Goal: Transaction & Acquisition: Purchase product/service

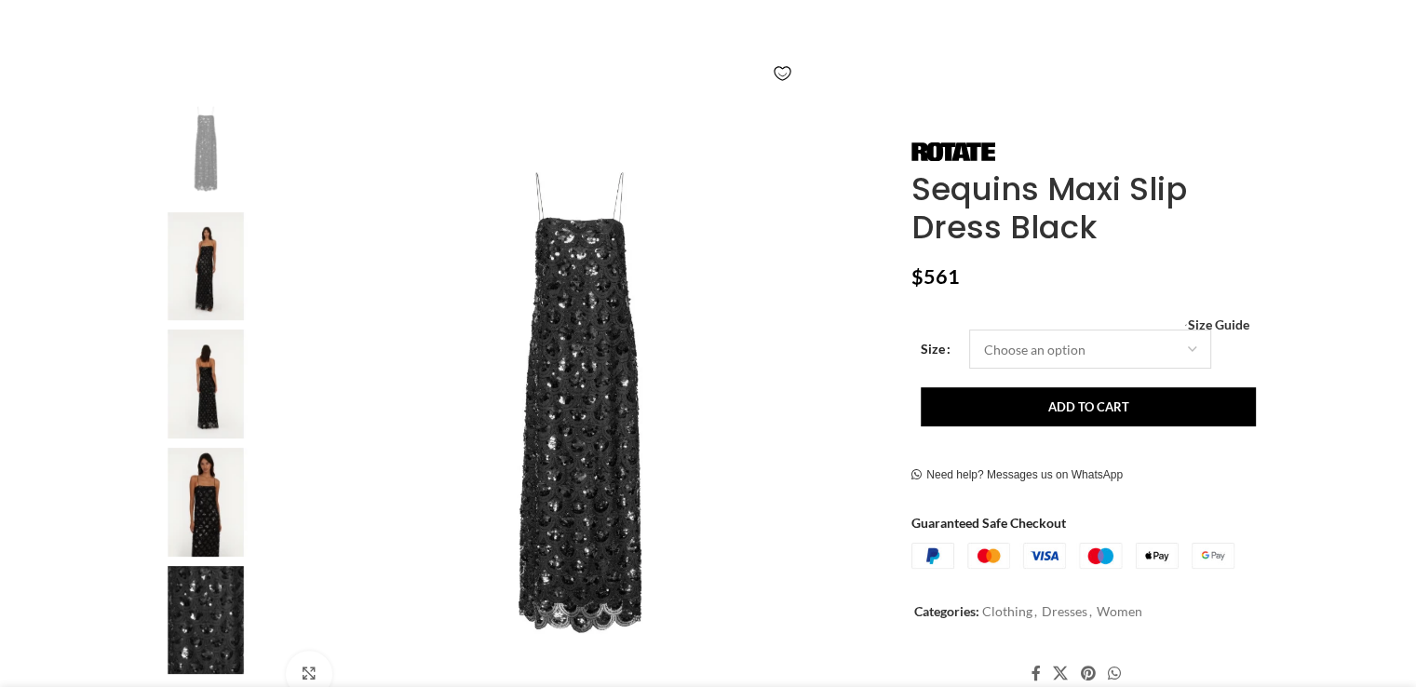
click at [1193, 353] on select "Choose an option 4 UK 6 UK 8 [GEOGRAPHIC_DATA] 10 [GEOGRAPHIC_DATA] 12 [GEOGRAP…" at bounding box center [1090, 348] width 242 height 39
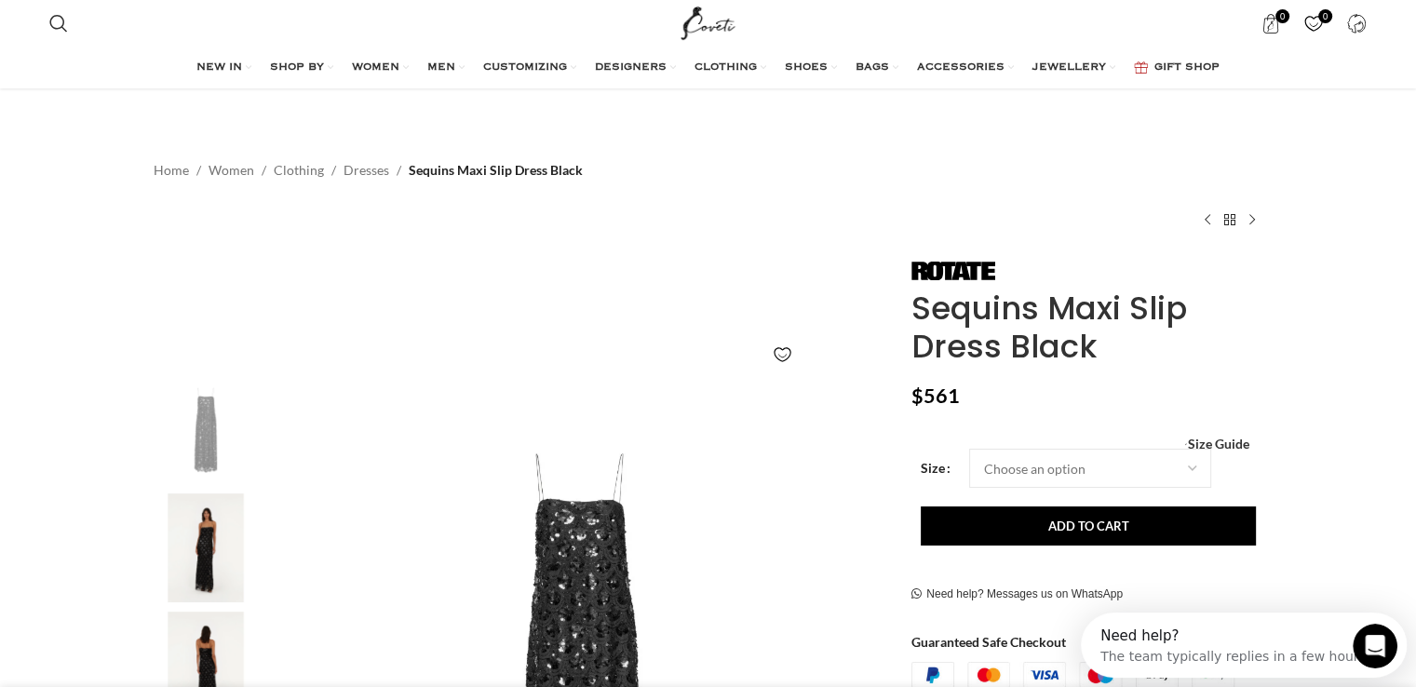
scroll to position [279, 0]
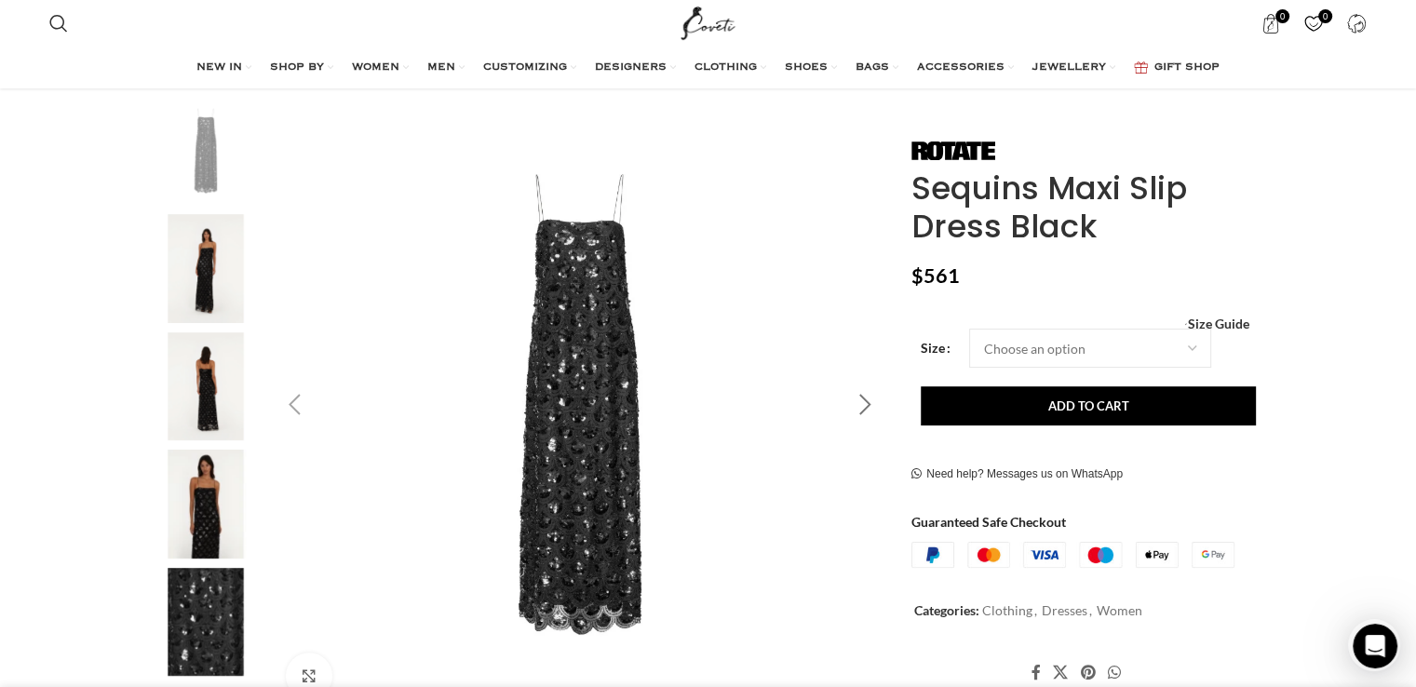
click at [857, 416] on div "Next slide" at bounding box center [864, 405] width 47 height 47
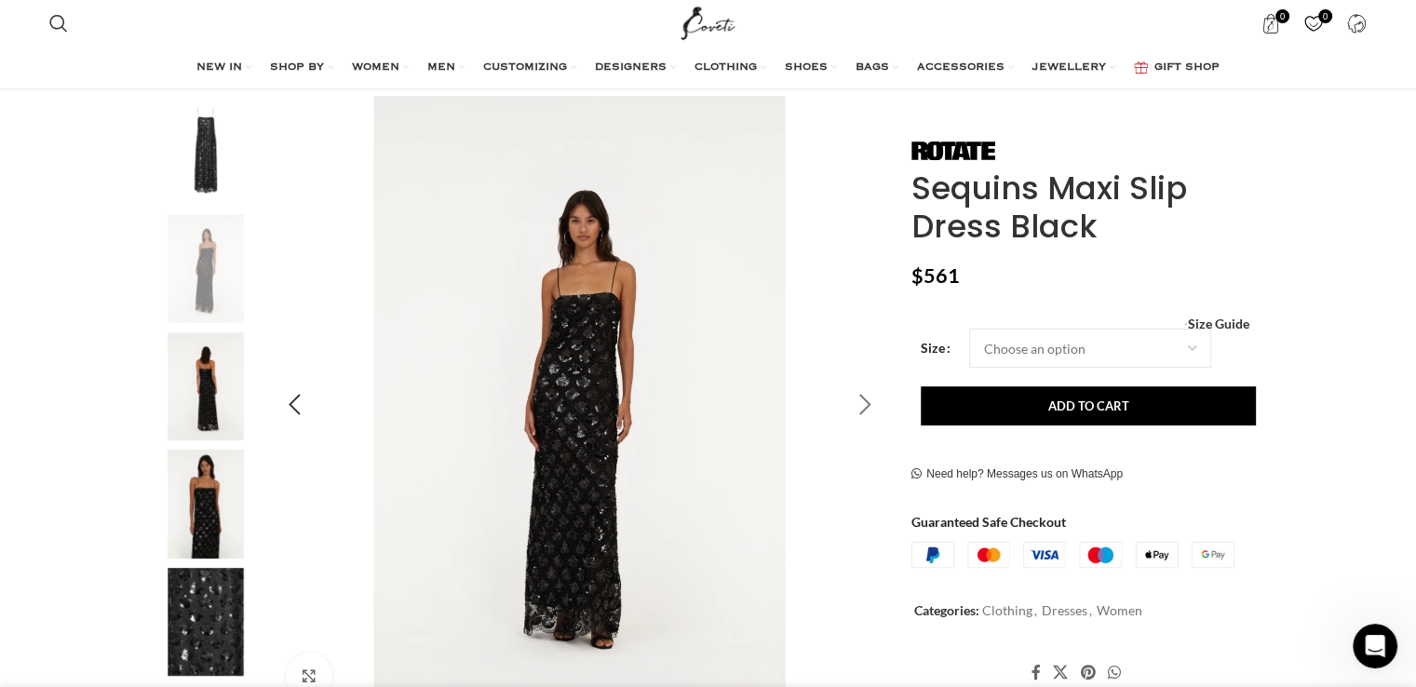
click at [857, 416] on div "Next slide" at bounding box center [864, 405] width 47 height 47
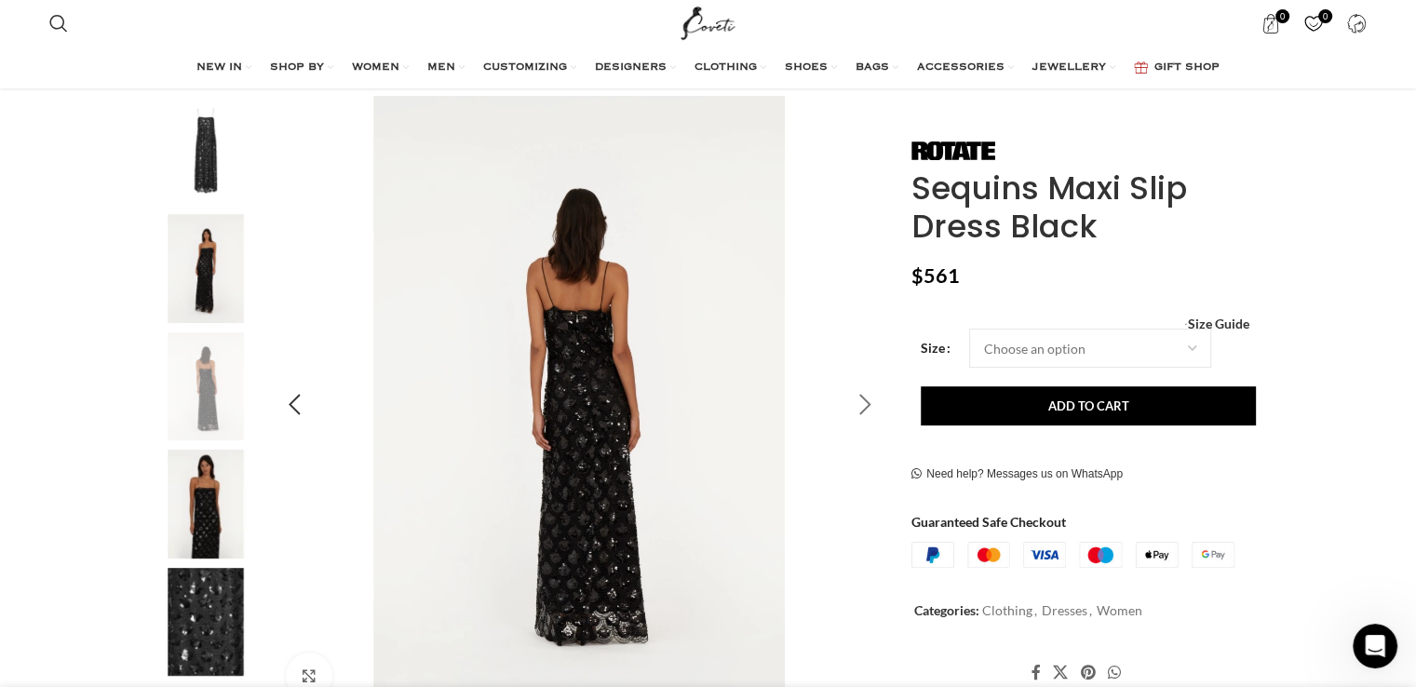
click at [857, 416] on div "Next slide" at bounding box center [864, 405] width 47 height 47
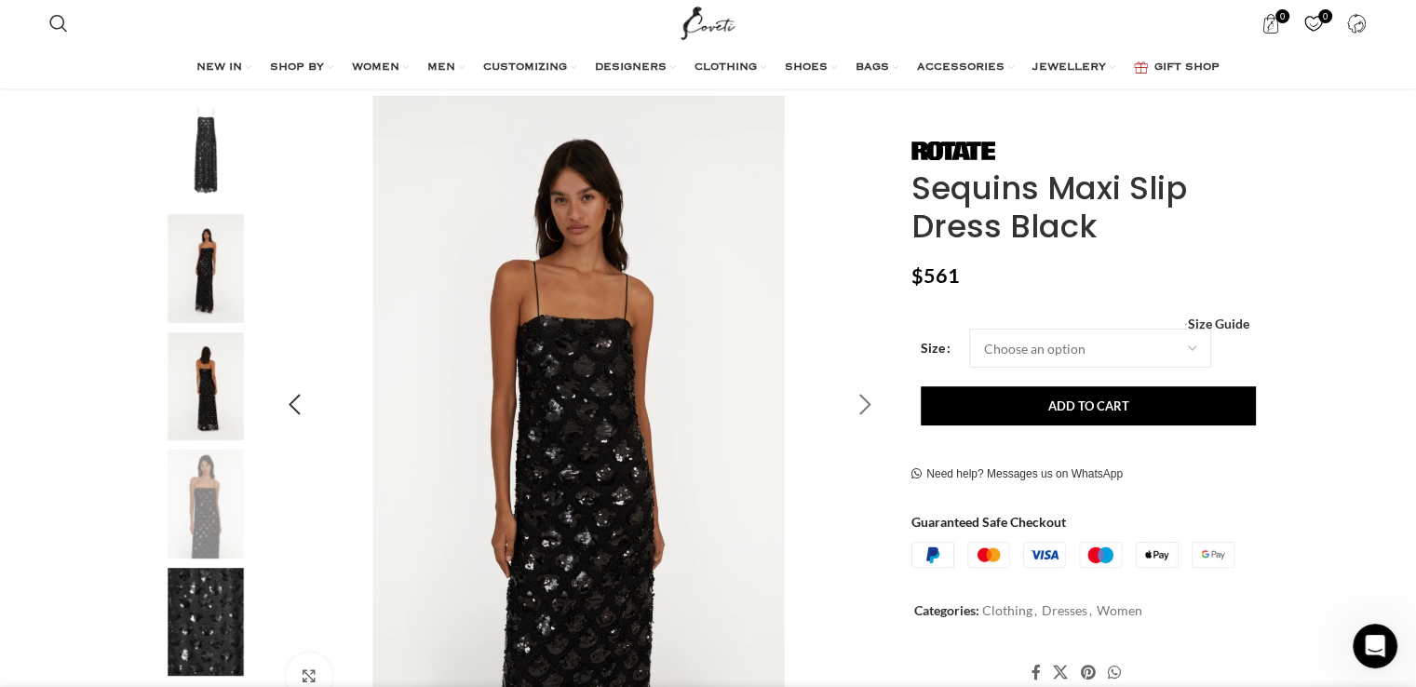
click at [857, 416] on div "Next slide" at bounding box center [864, 405] width 47 height 47
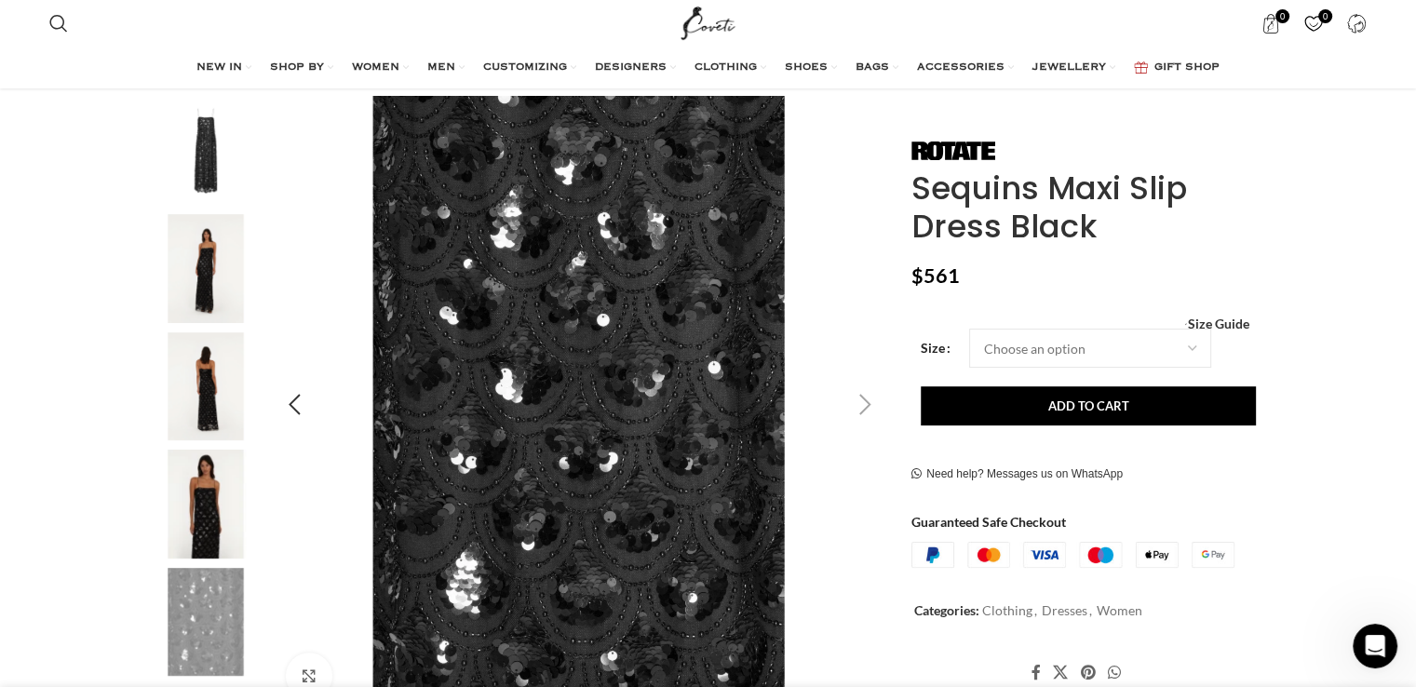
scroll to position [0, 587]
click at [866, 403] on div "Next slide" at bounding box center [864, 405] width 47 height 47
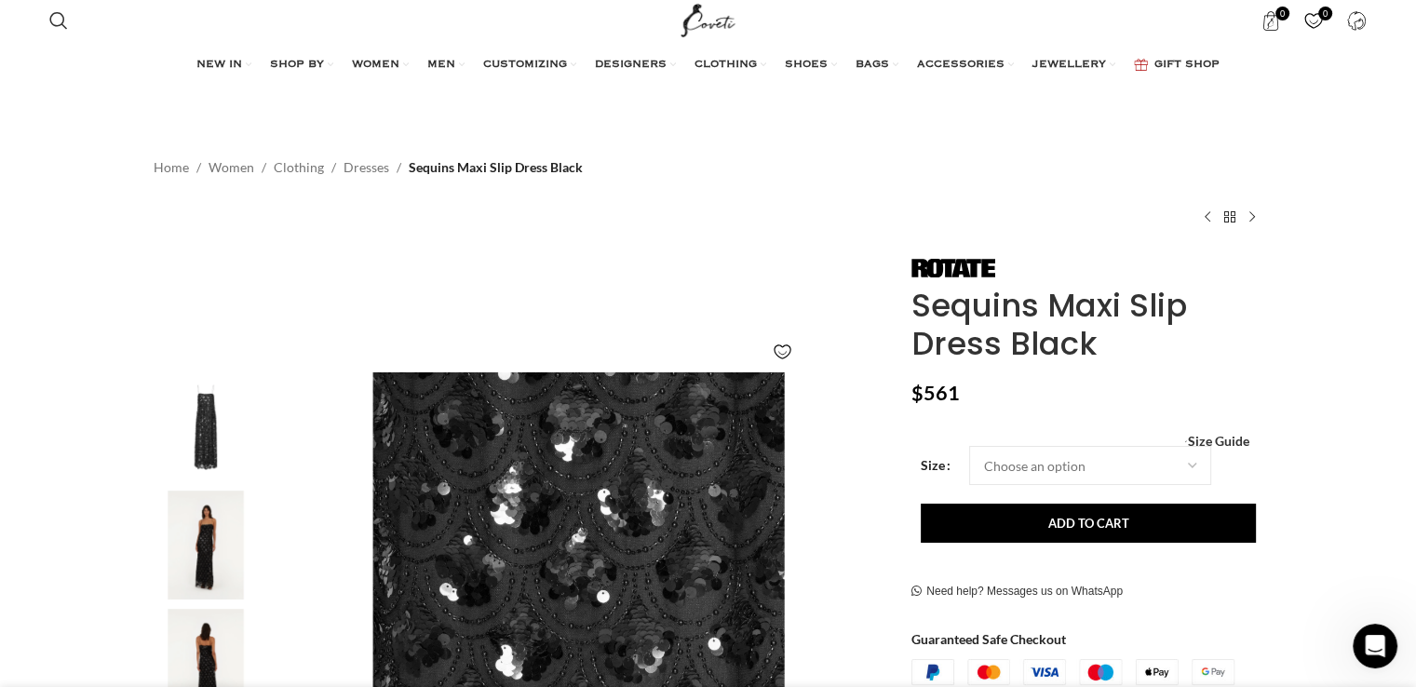
scroll to position [0, 0]
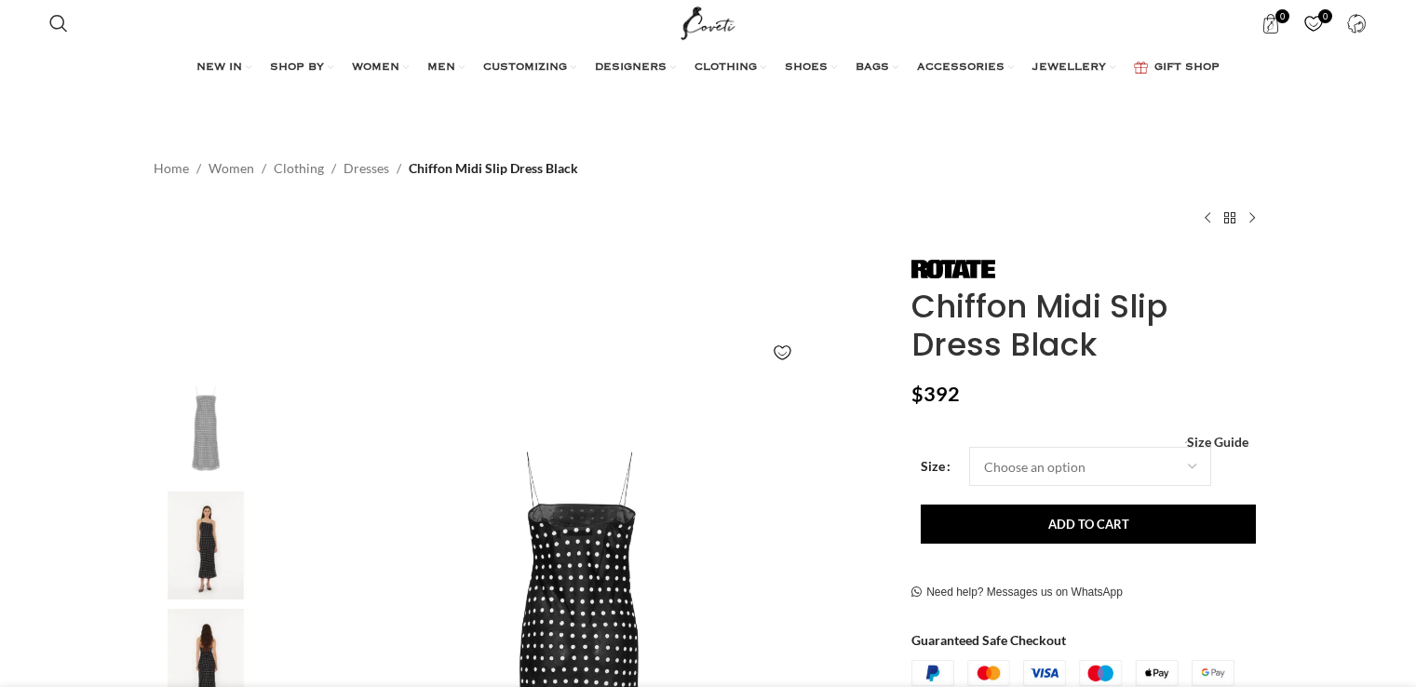
scroll to position [372, 0]
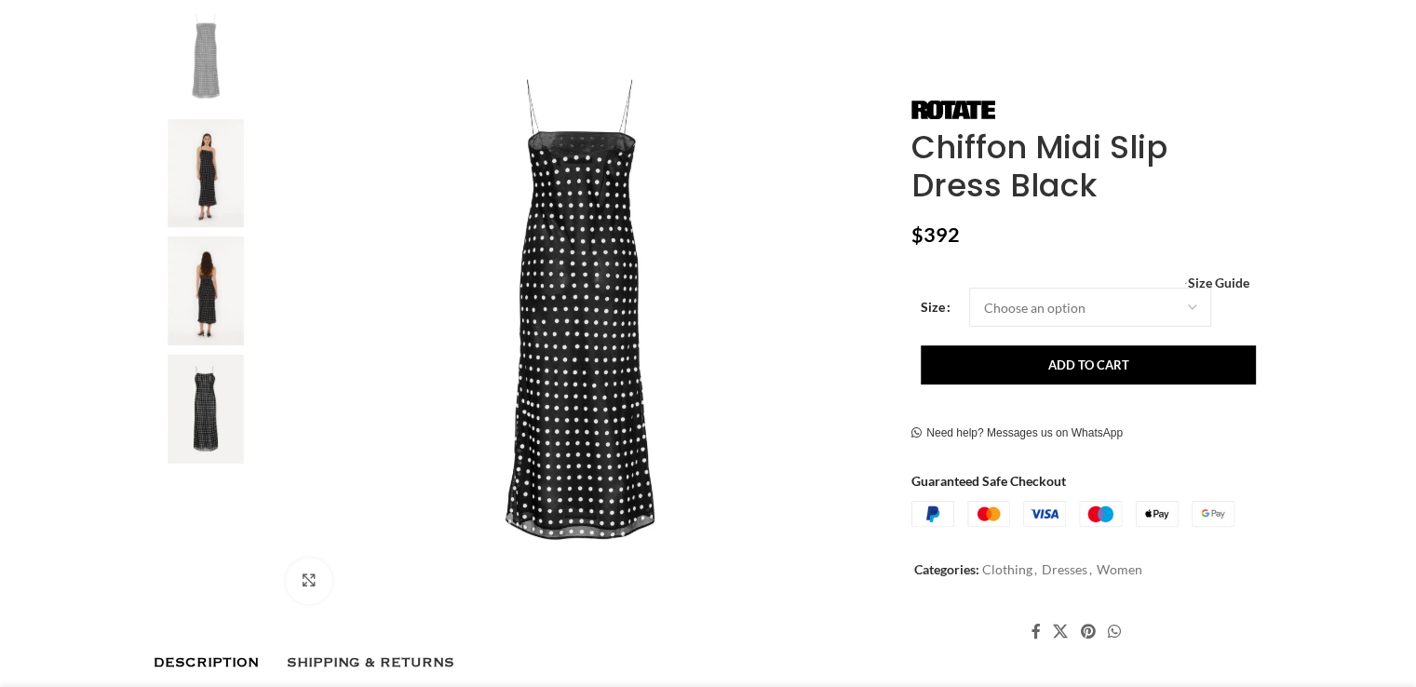
click at [573, 353] on img at bounding box center [580, 309] width 617 height 617
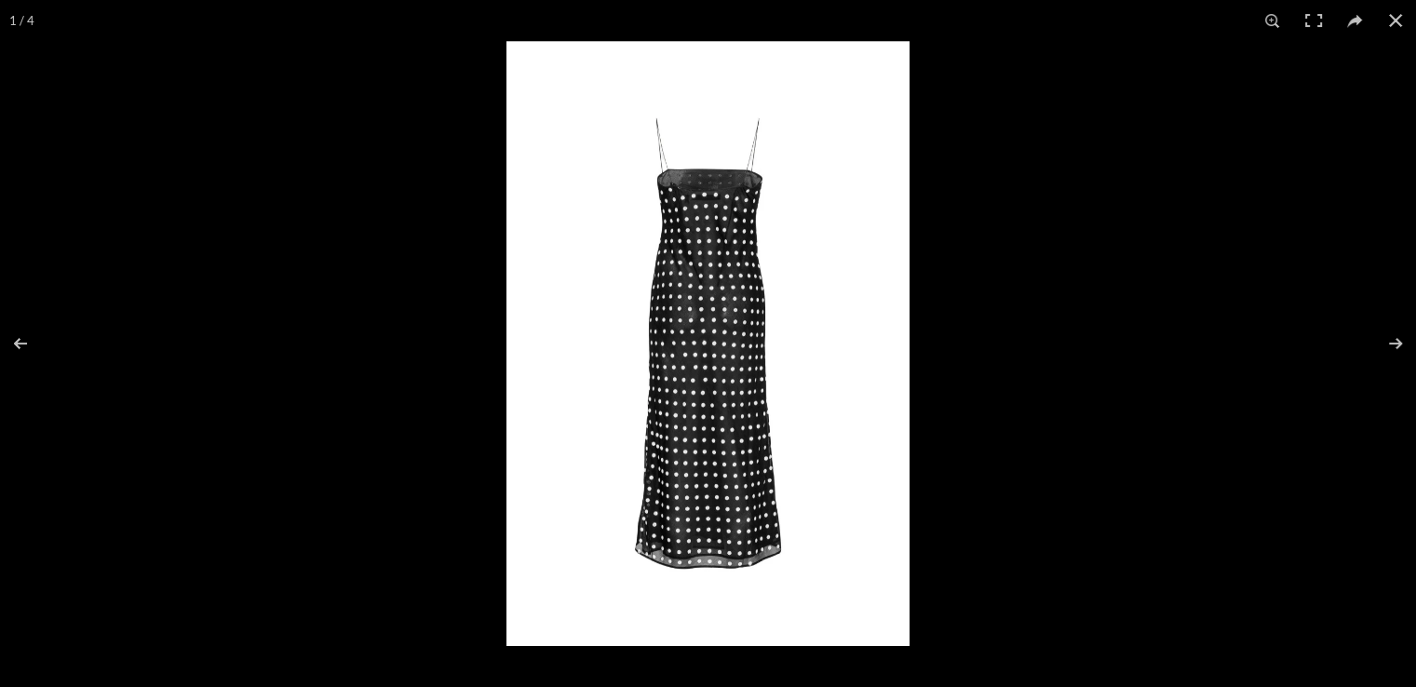
click at [755, 339] on img at bounding box center [707, 343] width 403 height 605
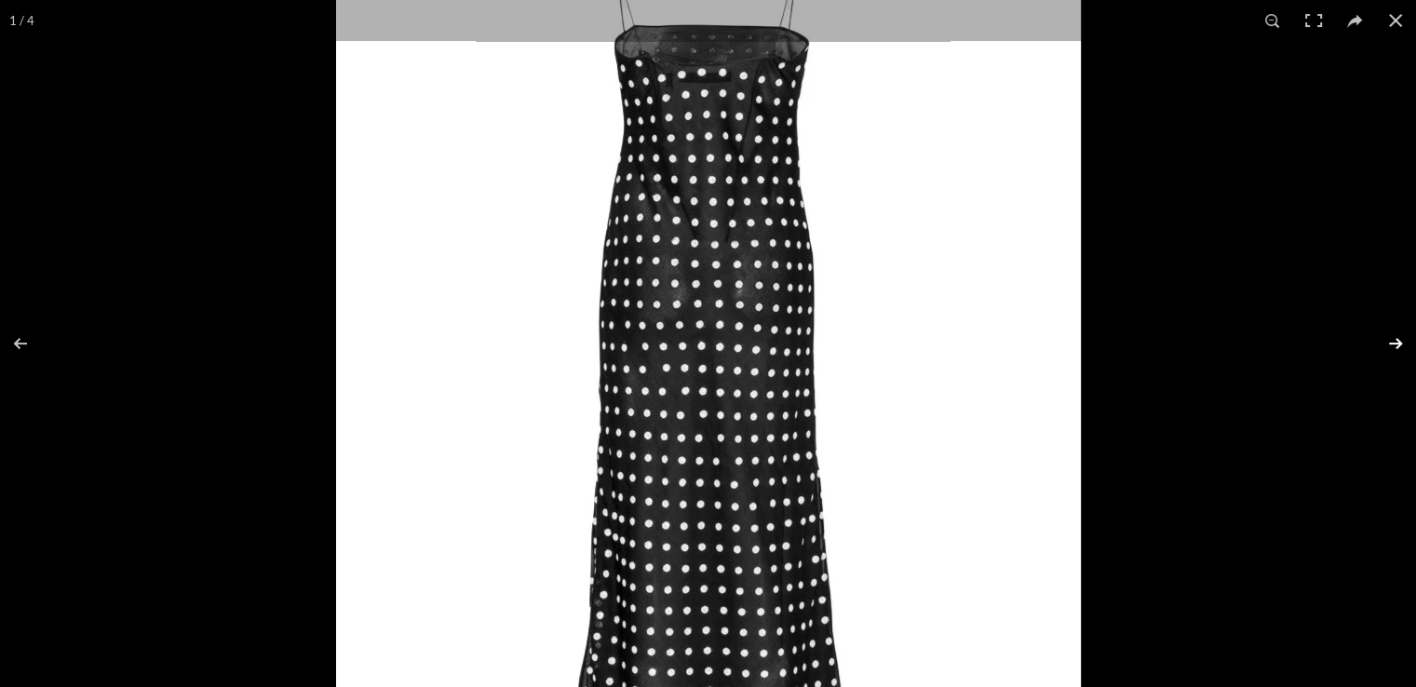
click at [1400, 348] on button at bounding box center [1382, 343] width 65 height 93
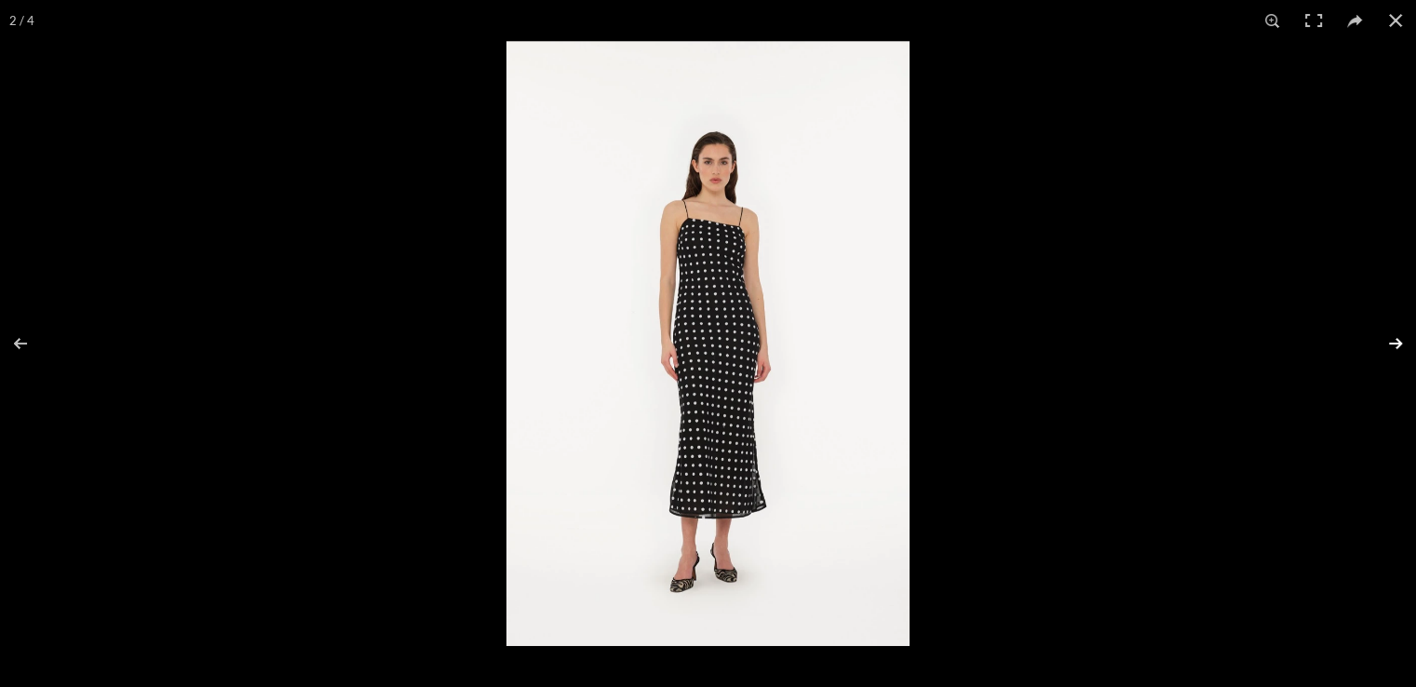
click at [1400, 348] on button at bounding box center [1382, 343] width 65 height 93
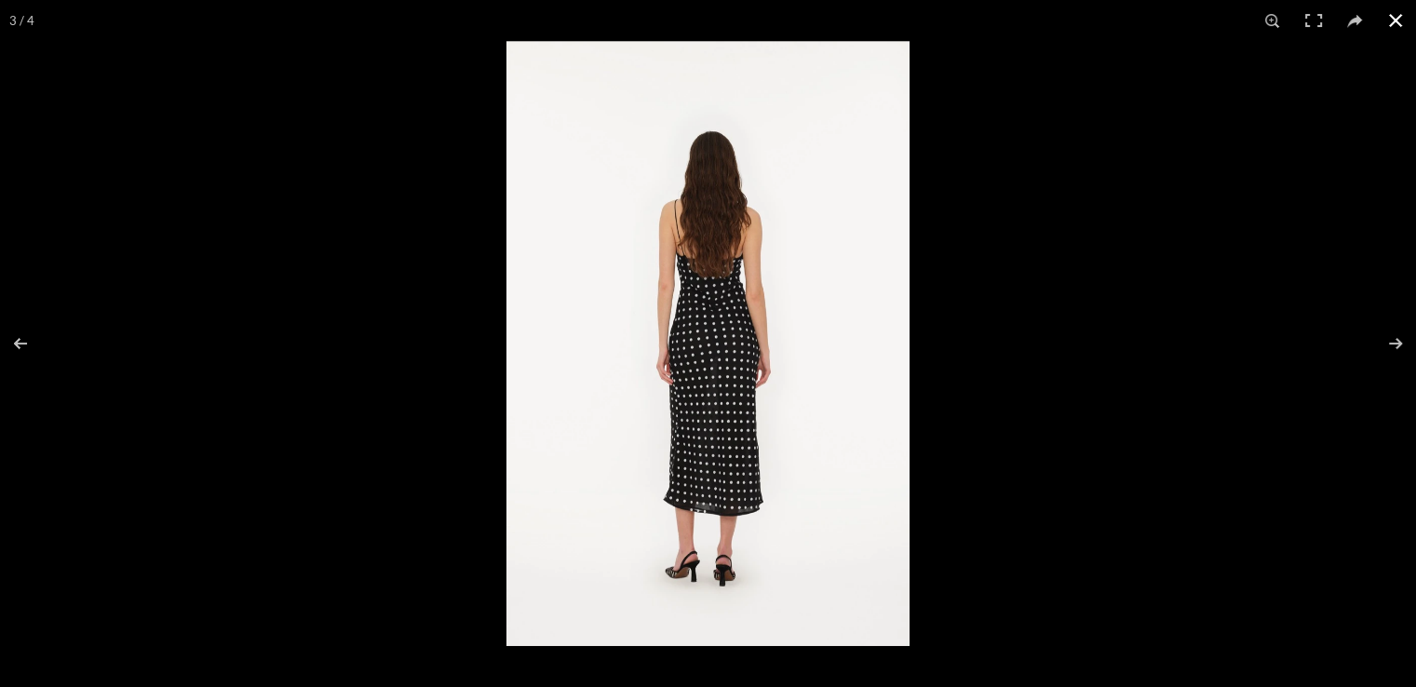
click at [1395, 20] on button at bounding box center [1395, 20] width 41 height 41
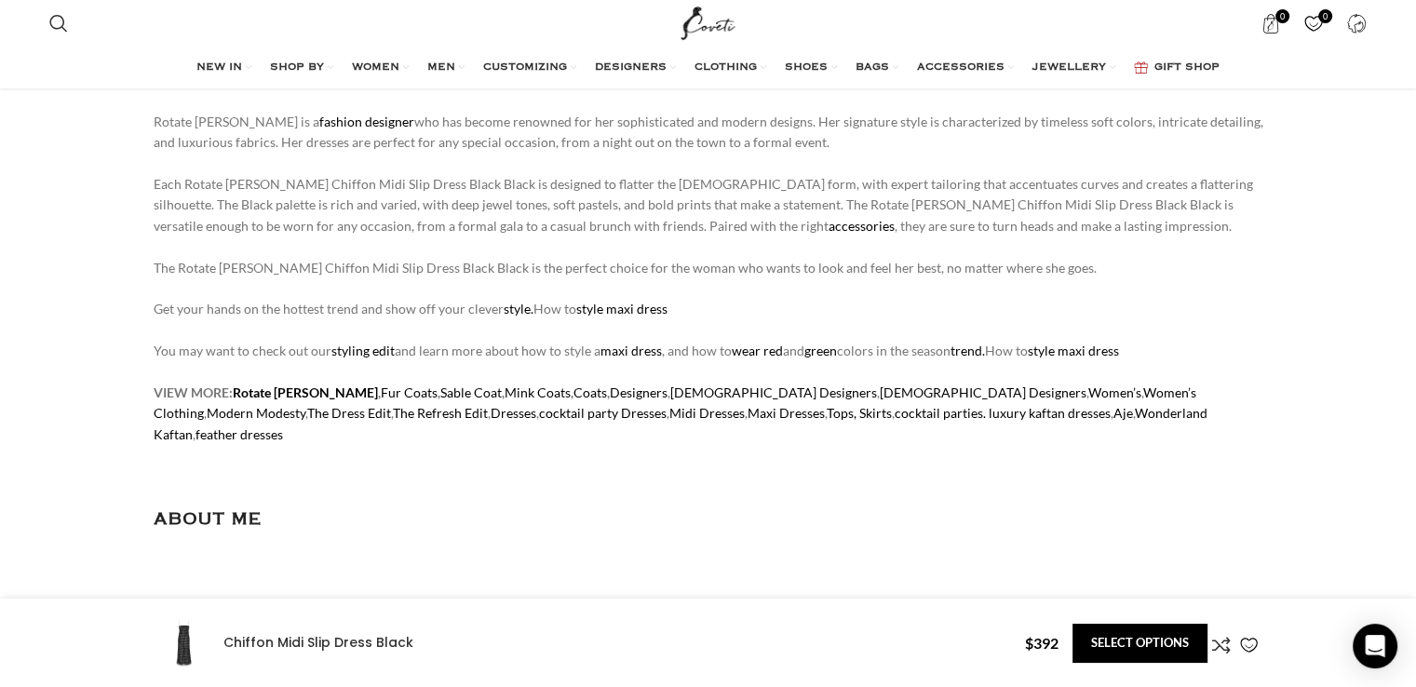
scroll to position [1303, 0]
